Goal: Information Seeking & Learning: Understand process/instructions

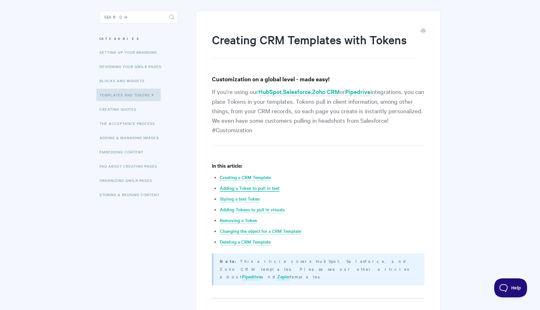
click at [257, 186] on link "Adding a Token to pull in text" at bounding box center [250, 188] width 60 height 7
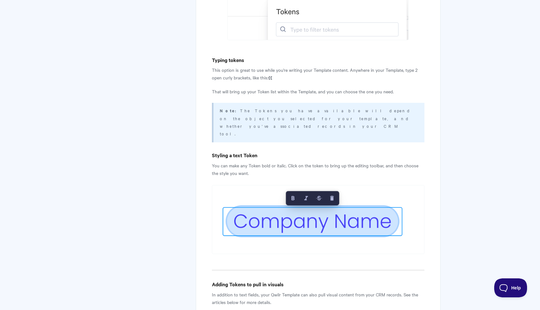
scroll to position [1329, 0]
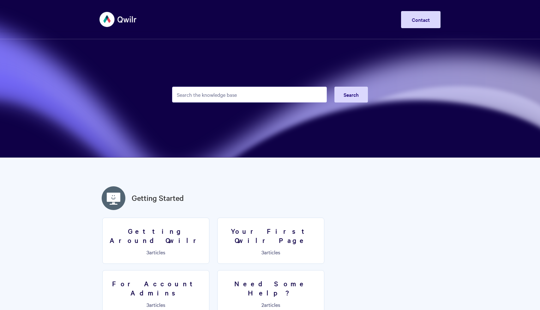
click at [236, 92] on input "Search the knowledge base" at bounding box center [249, 95] width 155 height 16
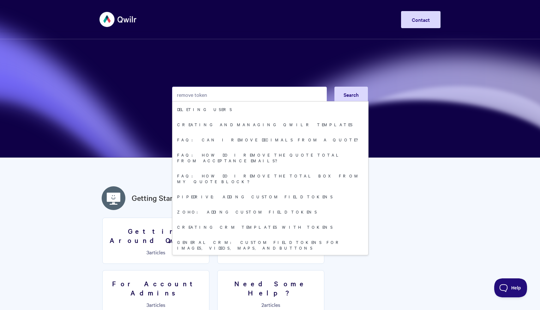
type input "remove tokens"
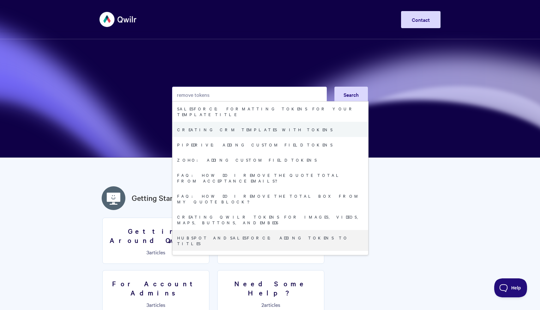
scroll to position [103, 0]
